Goal: Book appointment/travel/reservation

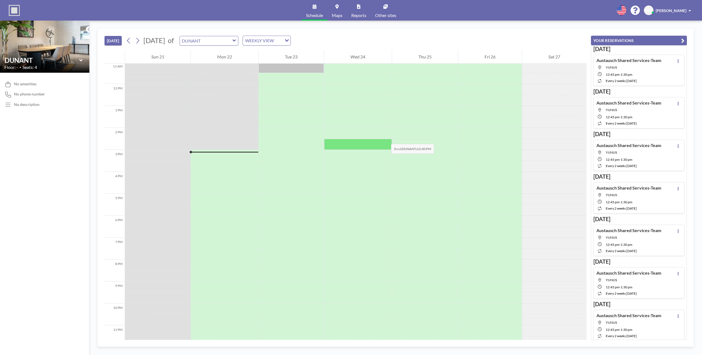
scroll to position [253, 0]
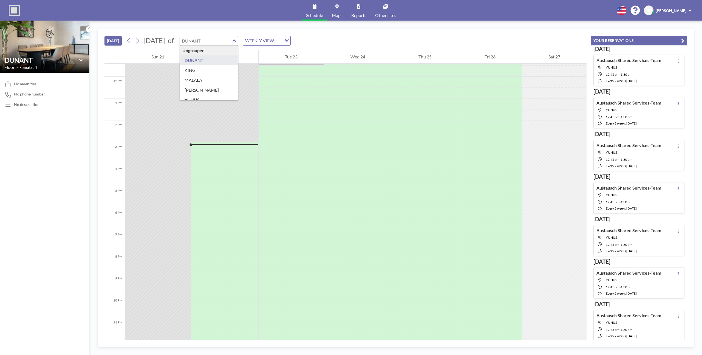
click at [232, 37] on input "text" at bounding box center [206, 40] width 53 height 9
type input "YUNUS"
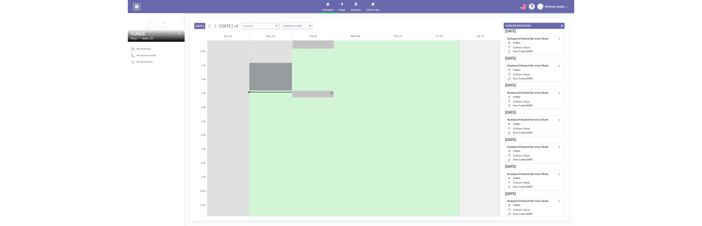
scroll to position [253, 0]
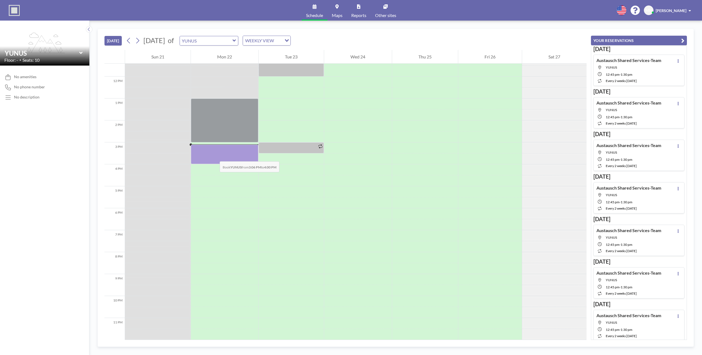
drag, startPoint x: 214, startPoint y: 144, endPoint x: 214, endPoint y: 156, distance: 12.1
click at [214, 156] on div at bounding box center [224, 153] width 67 height 19
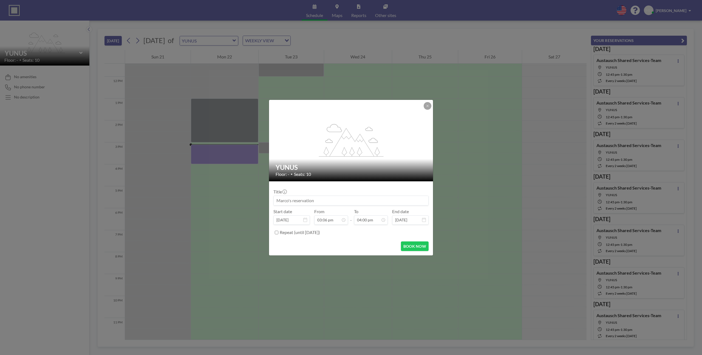
click at [315, 200] on input at bounding box center [351, 200] width 155 height 9
type input "Monthly closing"
click at [405, 246] on button "BOOK NOW" at bounding box center [415, 246] width 28 height 10
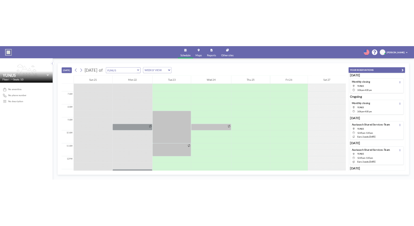
scroll to position [141, 0]
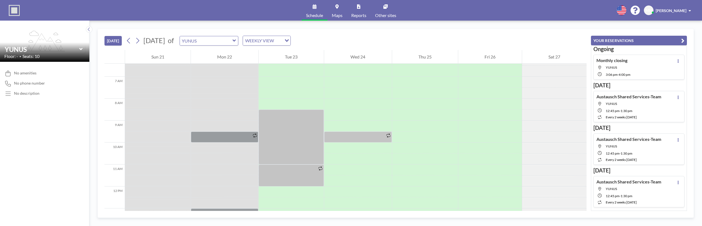
click at [580, 52] on div "Sat 27" at bounding box center [554, 57] width 64 height 14
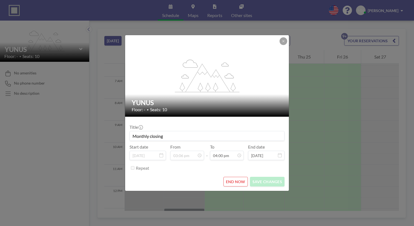
click at [233, 177] on button "END NOW" at bounding box center [236, 182] width 24 height 10
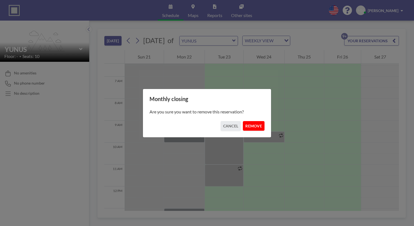
click at [245, 123] on button "REMOVE" at bounding box center [254, 126] width 22 height 10
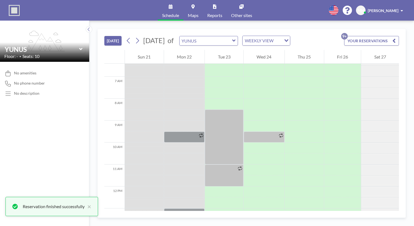
click at [189, 29] on div "[DATE] [DATE] of YUNUS WEEKLY VIEW Loading... YOUR RESERVATIONS 9+" at bounding box center [251, 39] width 295 height 21
click at [189, 36] on input "text" at bounding box center [206, 40] width 53 height 9
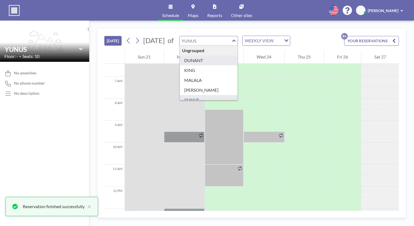
type input "DUNANT"
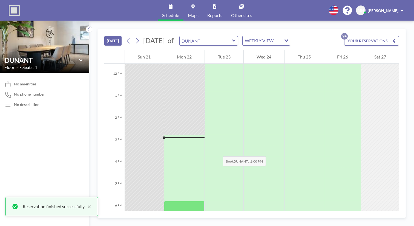
scroll to position [258, 0]
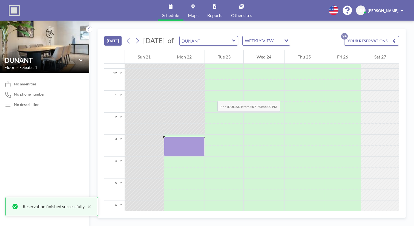
drag, startPoint x: 171, startPoint y: 68, endPoint x: 171, endPoint y: 76, distance: 8.3
click at [171, 137] on div at bounding box center [184, 146] width 41 height 19
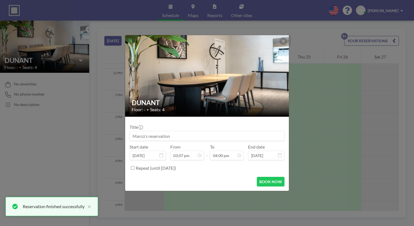
scroll to position [280, 0]
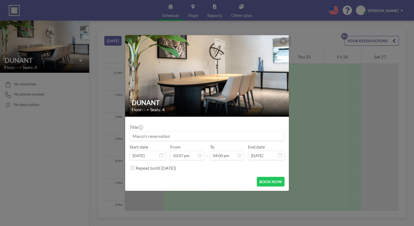
click at [182, 132] on input at bounding box center [207, 135] width 155 height 9
type input "m"
type input "Monthly closing"
click at [260, 177] on button "BOOK NOW" at bounding box center [271, 182] width 28 height 10
